Goal: Information Seeking & Learning: Learn about a topic

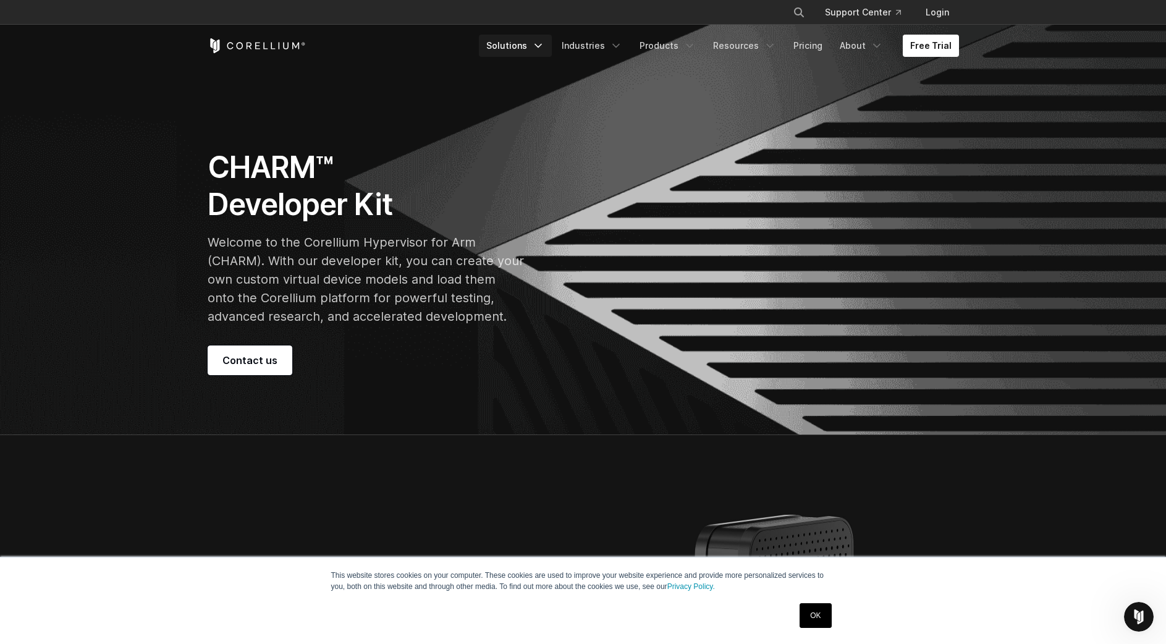
click at [526, 43] on link "Solutions" at bounding box center [515, 46] width 73 height 22
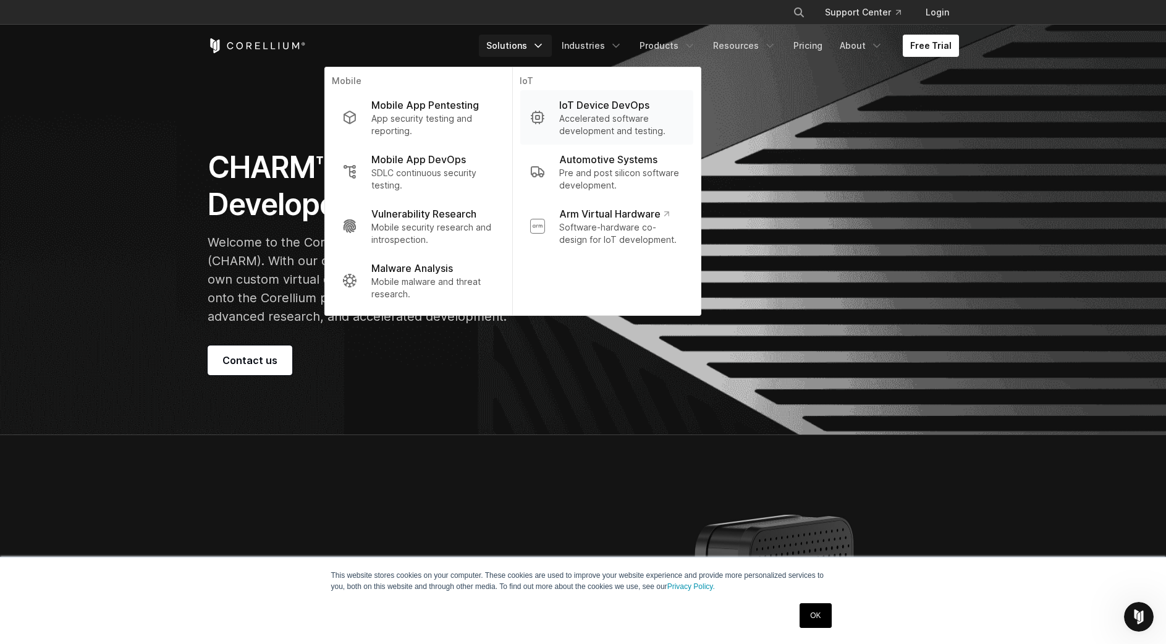
click at [616, 114] on p "Accelerated software development and testing." at bounding box center [621, 124] width 124 height 25
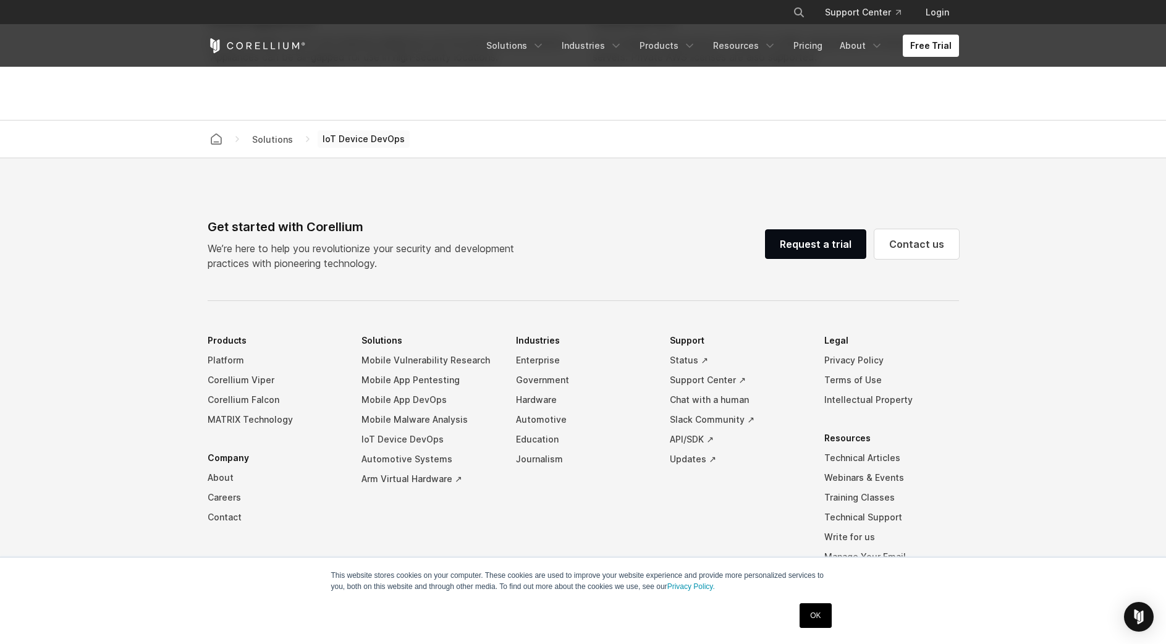
scroll to position [3538, 0]
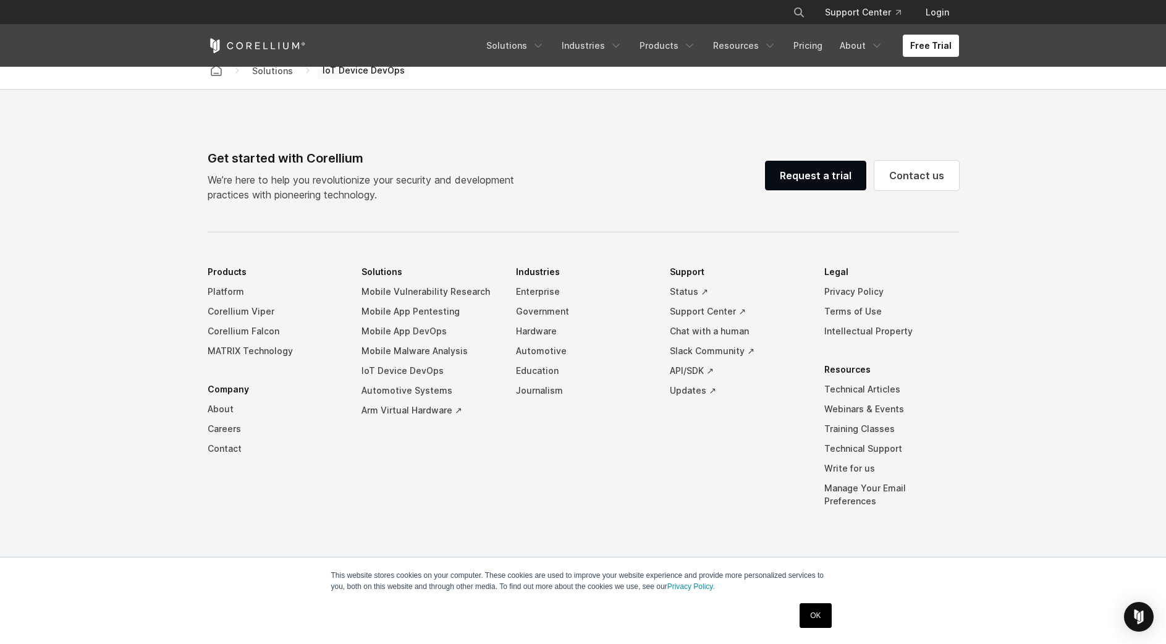
click at [1097, 253] on footer "Get started with Corellium We’re here to help you revolutionize your security a…" at bounding box center [583, 367] width 1166 height 554
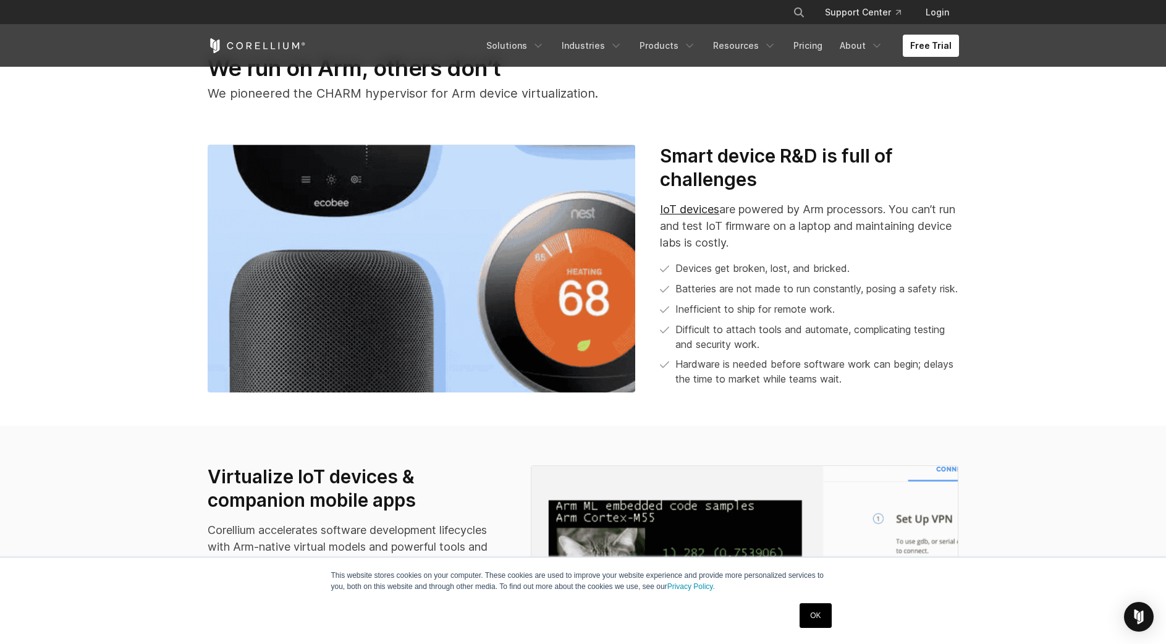
scroll to position [451, 0]
